Goal: Find specific fact: Find specific fact

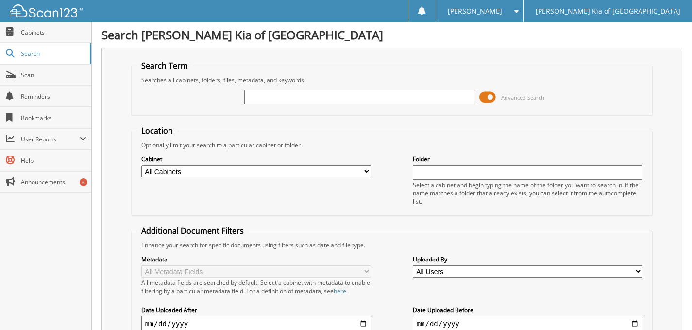
click at [346, 97] on input "text" at bounding box center [359, 97] width 230 height 15
type input "92895"
click at [309, 98] on input "92895" at bounding box center [359, 97] width 230 height 15
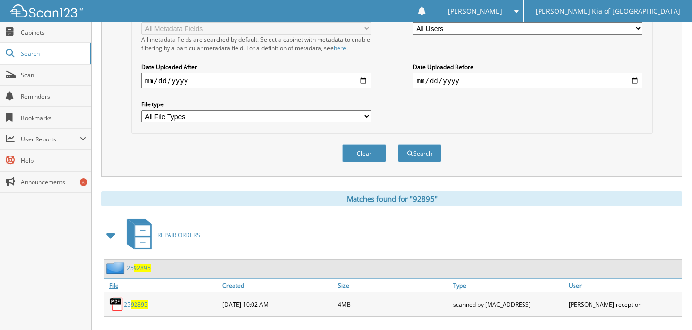
scroll to position [259, 0]
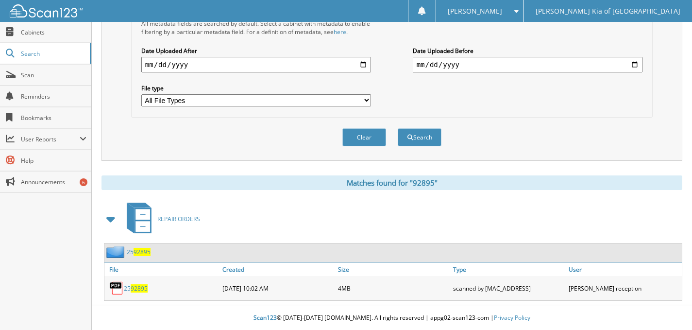
click at [137, 286] on span "92895" at bounding box center [139, 288] width 17 height 8
